Goal: Information Seeking & Learning: Learn about a topic

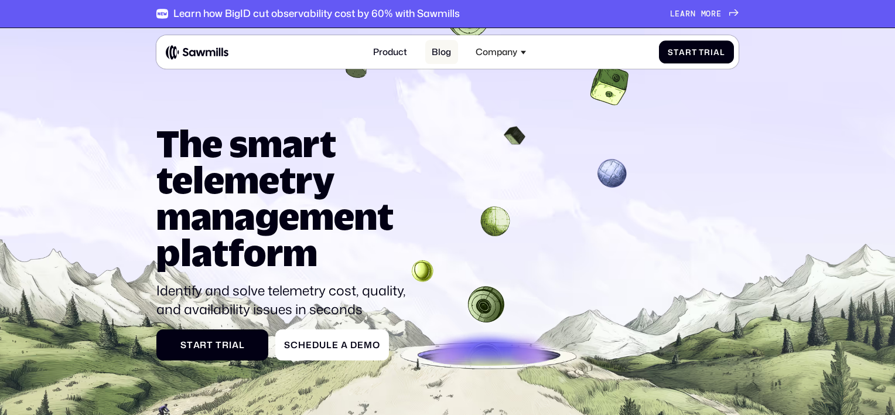
click at [447, 49] on link "Blog" at bounding box center [441, 52] width 33 height 24
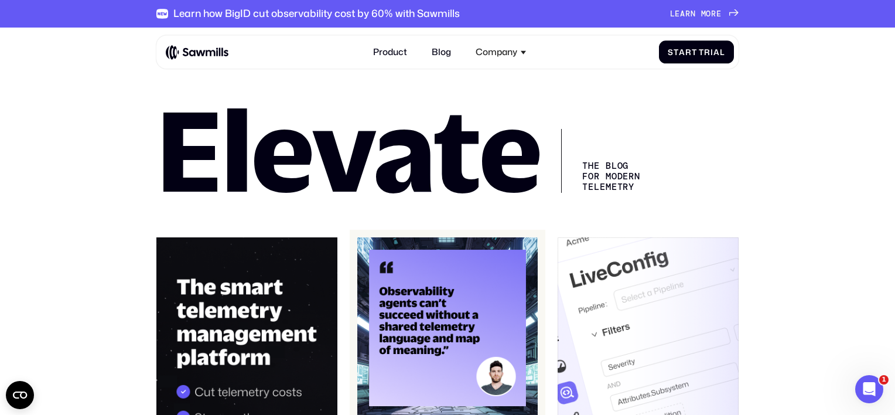
click at [445, 296] on img at bounding box center [447, 327] width 180 height 181
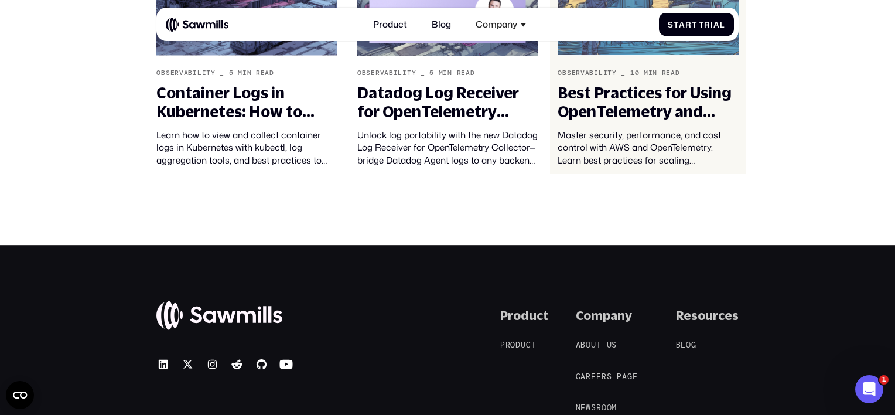
scroll to position [3881, 0]
